Goal: Task Accomplishment & Management: Use online tool/utility

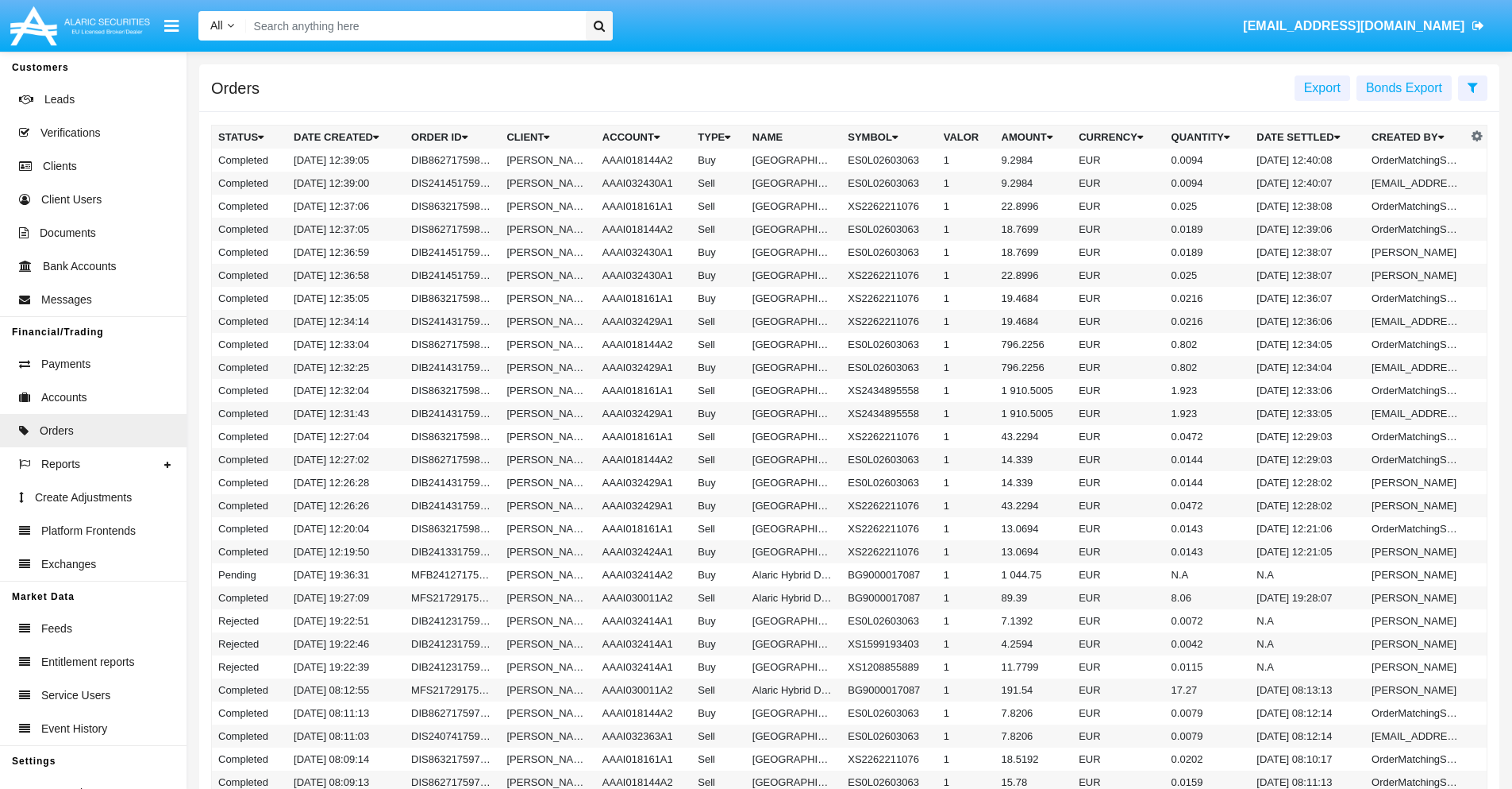
click at [1322, 87] on span "Export" at bounding box center [1322, 87] width 37 height 14
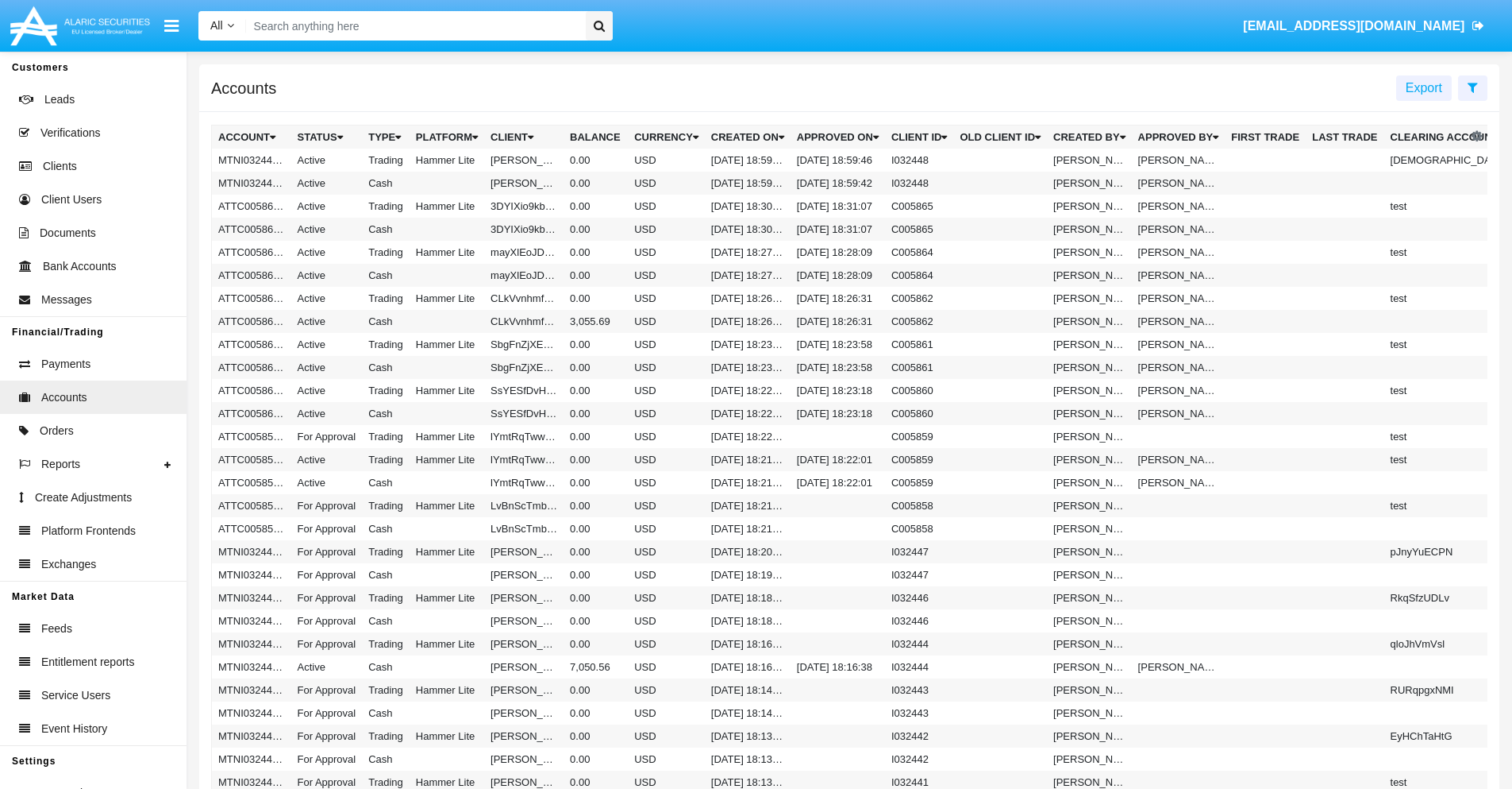
click at [1424, 87] on span "Export" at bounding box center [1424, 87] width 37 height 14
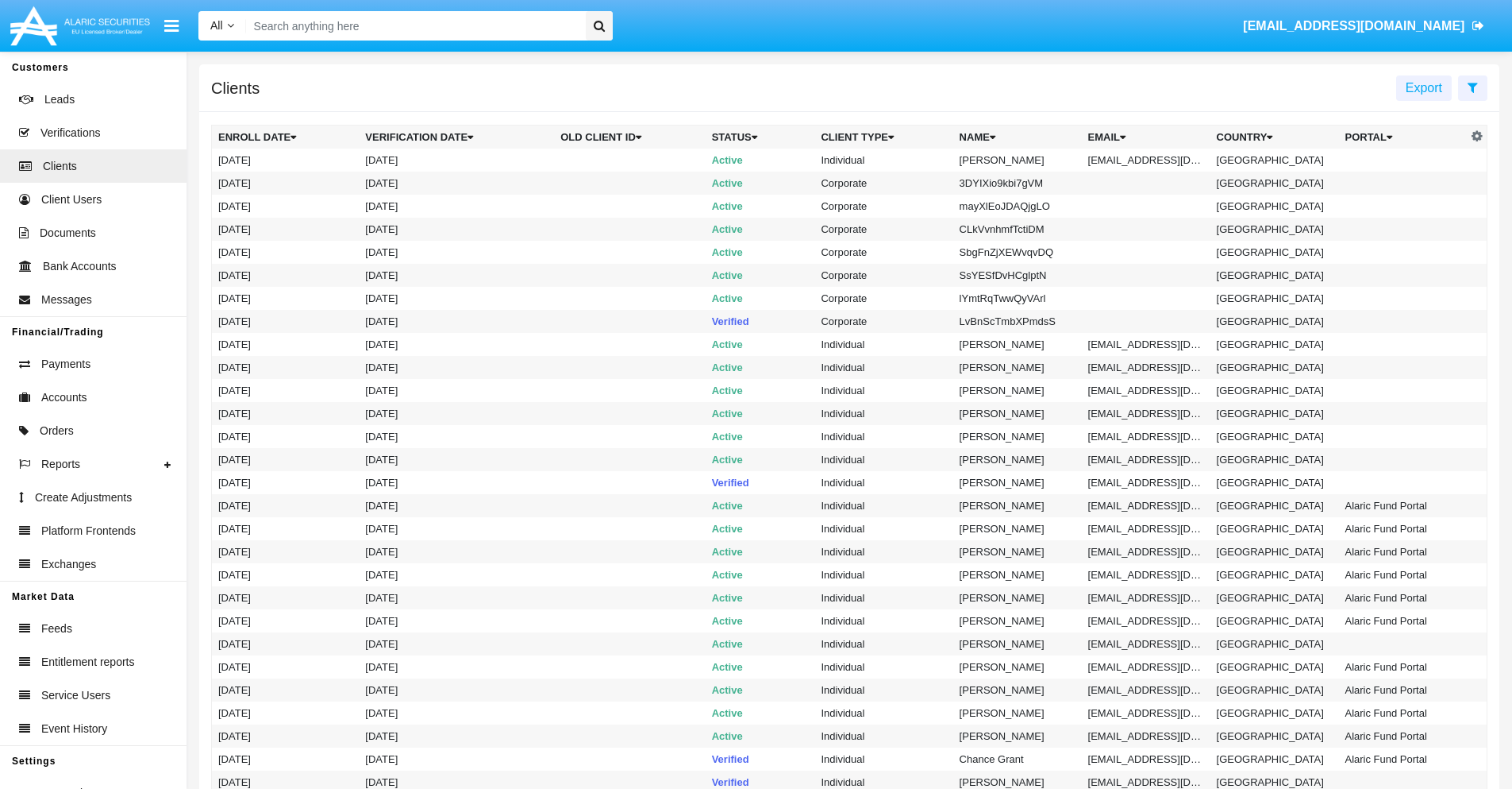
click at [1424, 87] on span "Export" at bounding box center [1424, 87] width 37 height 14
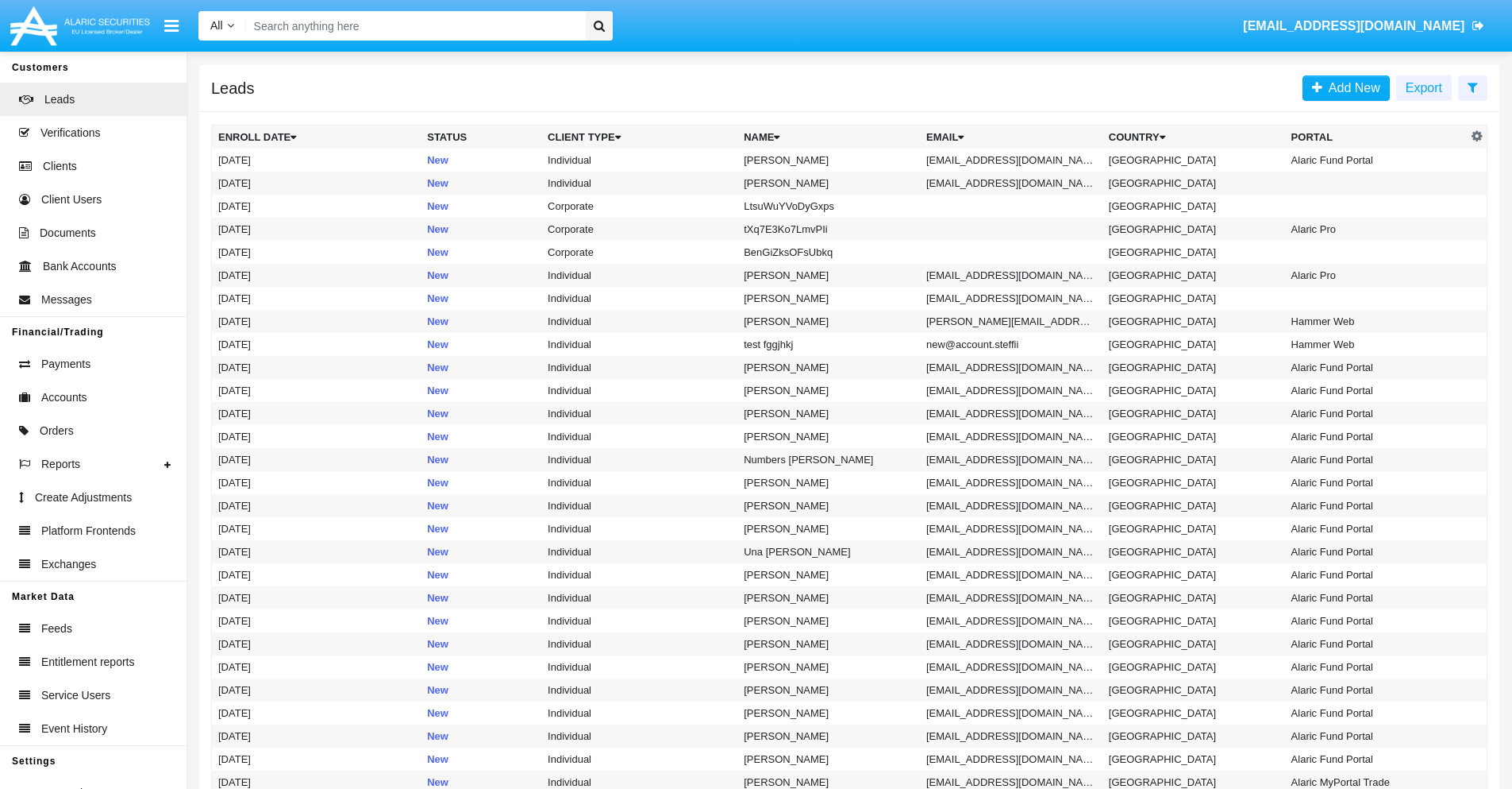
click at [1424, 87] on span "Export" at bounding box center [1424, 87] width 37 height 14
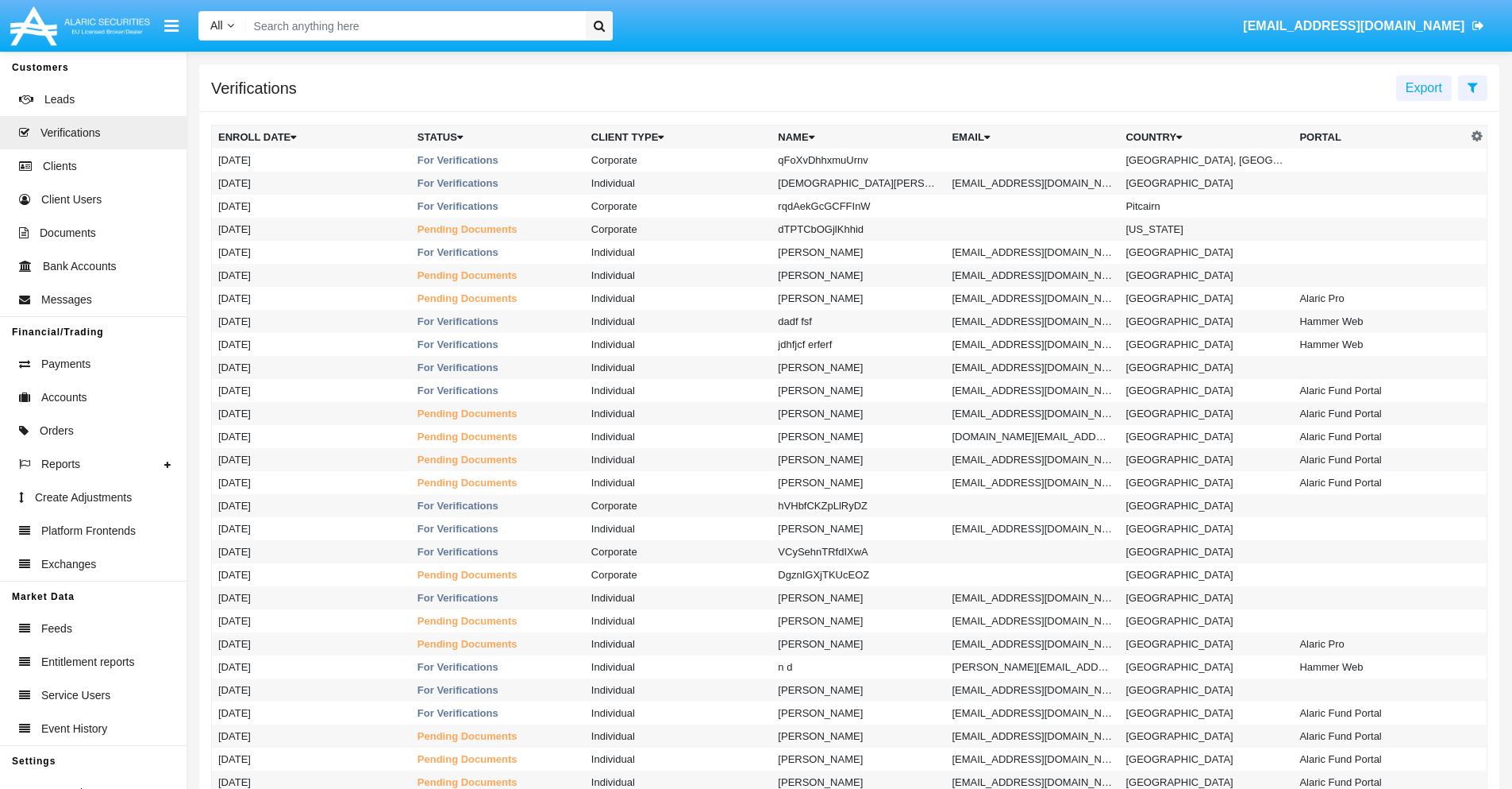
click at [1424, 87] on span "Export" at bounding box center [1424, 87] width 37 height 14
